Goal: Transaction & Acquisition: Purchase product/service

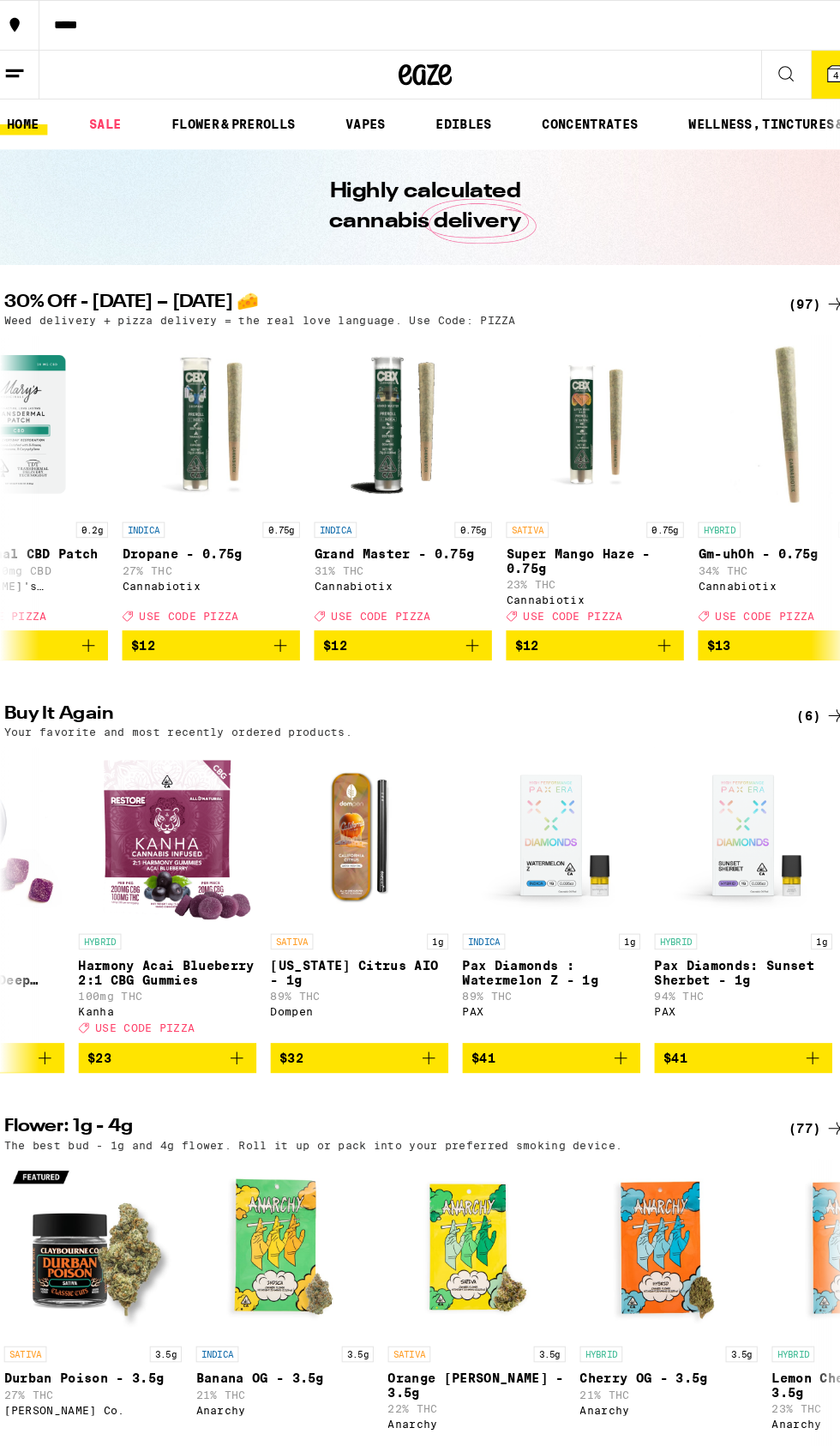
click at [786, 293] on div "(97)" at bounding box center [799, 293] width 56 height 21
